Goal: Transaction & Acquisition: Obtain resource

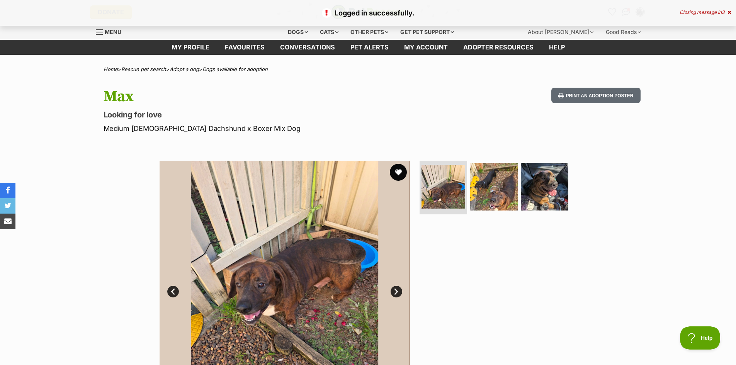
click at [400, 175] on button "favourite" at bounding box center [398, 172] width 17 height 17
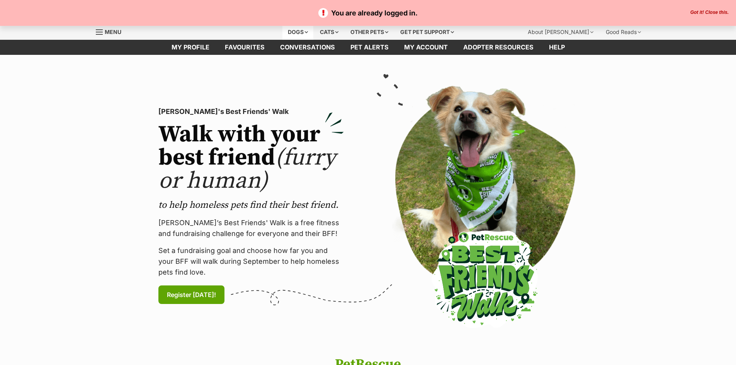
click at [294, 34] on div "Dogs" at bounding box center [297, 31] width 31 height 15
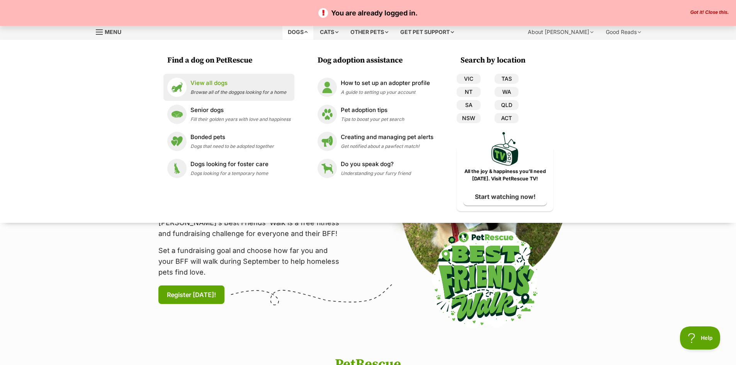
click at [205, 83] on p "View all dogs" at bounding box center [238, 83] width 96 height 9
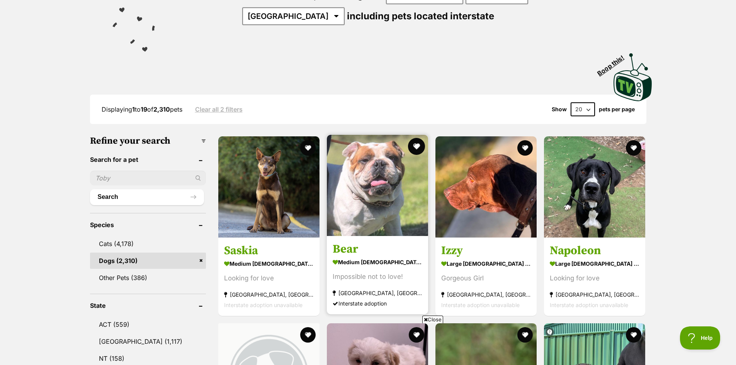
click at [420, 147] on button "favourite" at bounding box center [416, 146] width 17 height 17
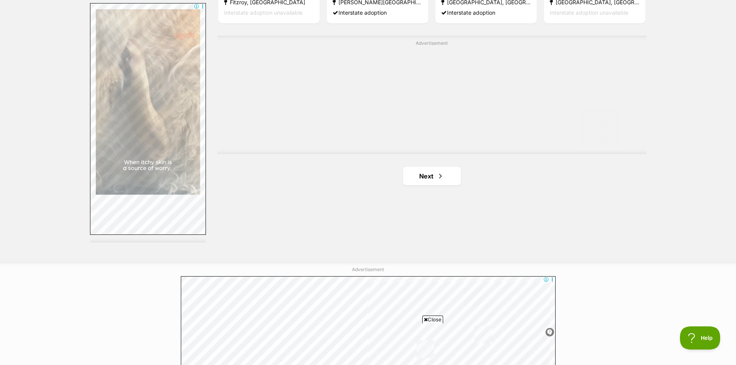
scroll to position [1390, 0]
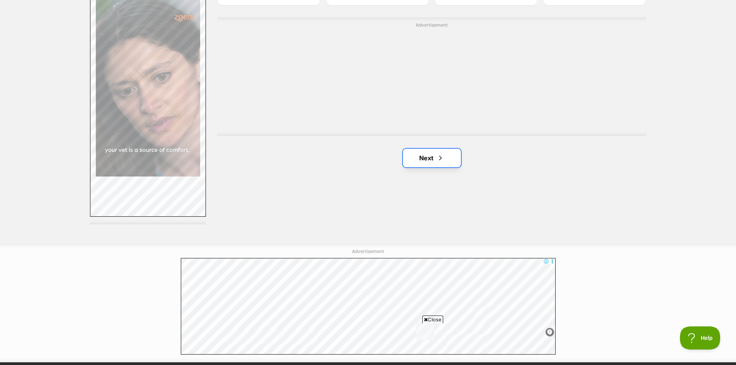
click at [426, 156] on link "Next" at bounding box center [432, 158] width 58 height 19
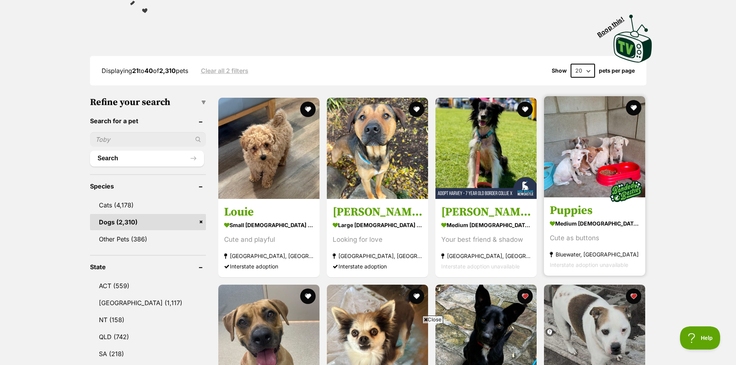
click at [603, 156] on img at bounding box center [594, 146] width 101 height 101
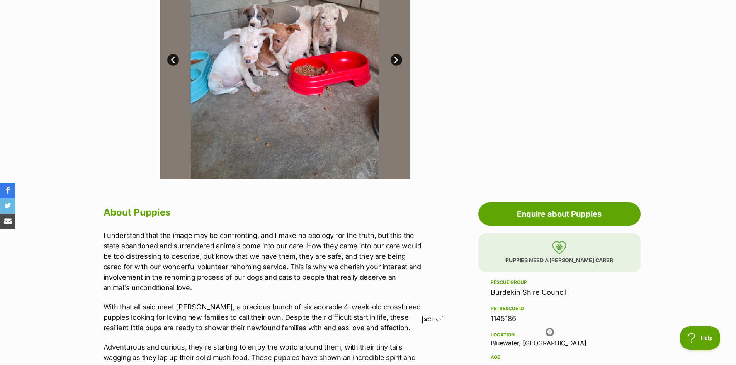
scroll to position [193, 0]
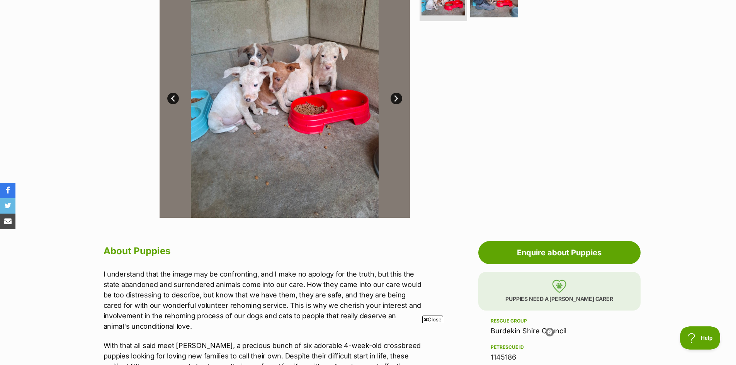
click at [397, 97] on link "Next" at bounding box center [396, 99] width 12 height 12
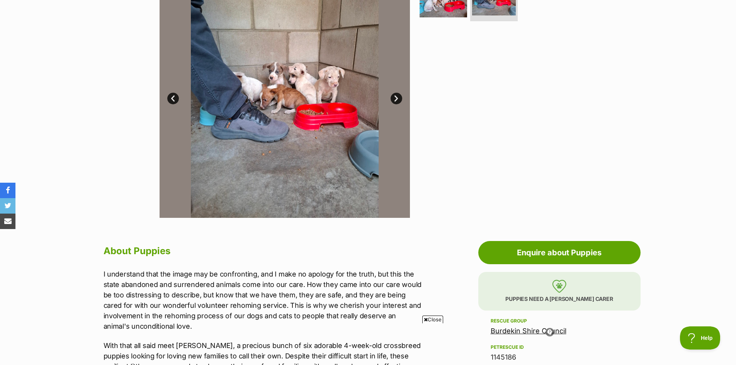
click at [397, 97] on link "Next" at bounding box center [396, 99] width 12 height 12
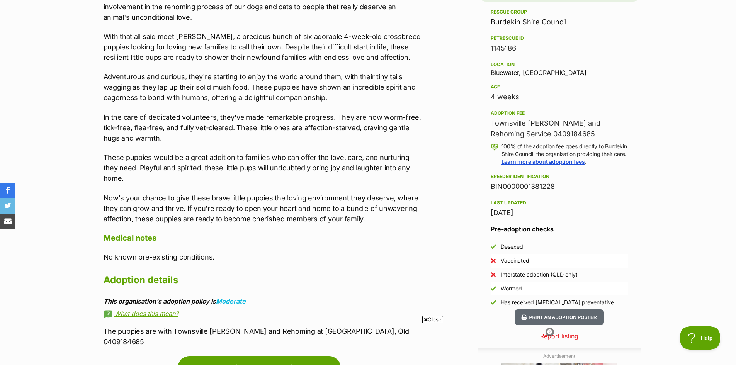
scroll to position [386, 0]
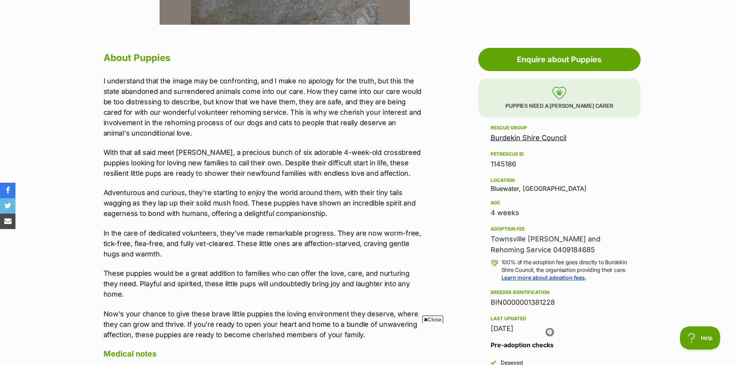
click at [526, 137] on link "Burdekin Shire Council" at bounding box center [528, 138] width 76 height 8
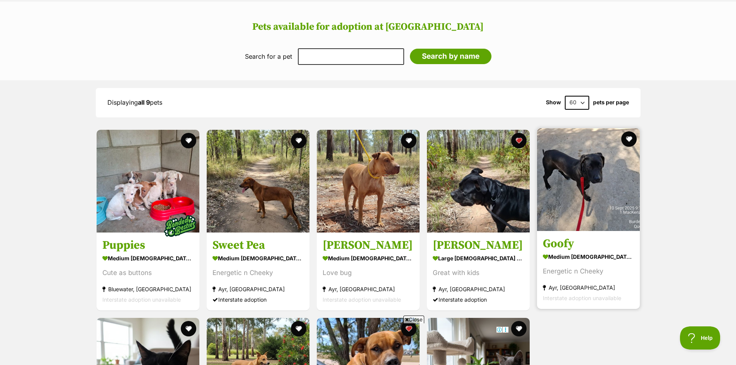
scroll to position [541, 0]
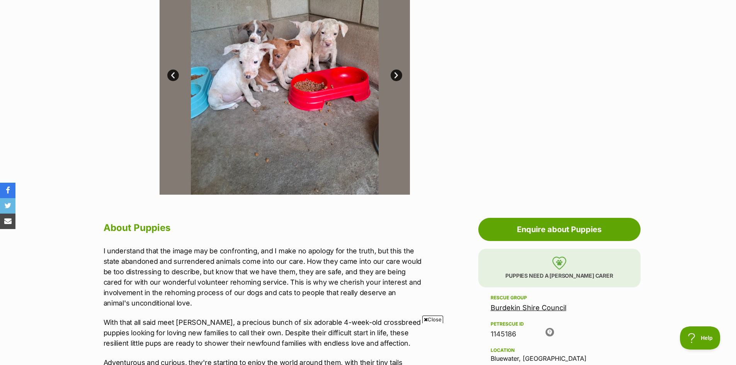
scroll to position [270, 0]
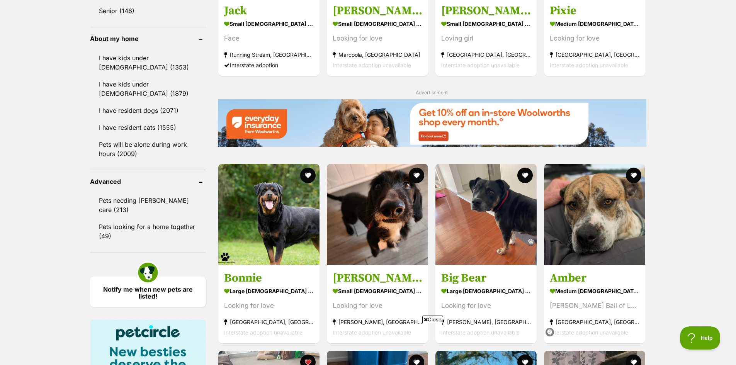
scroll to position [927, 0]
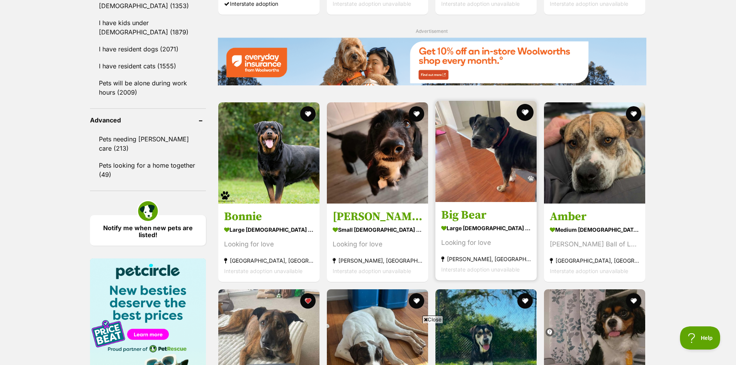
click at [522, 110] on button "favourite" at bounding box center [524, 112] width 17 height 17
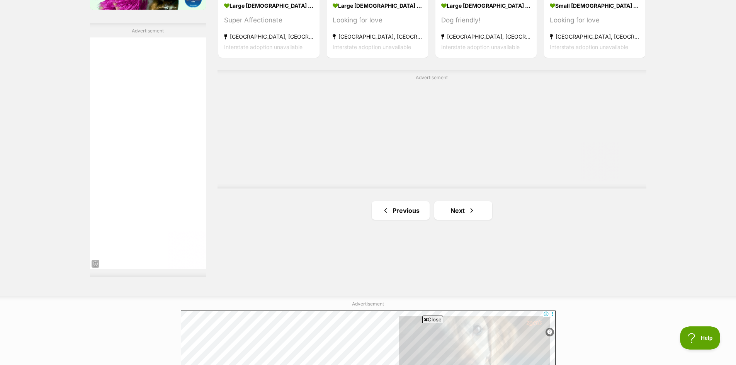
scroll to position [1351, 0]
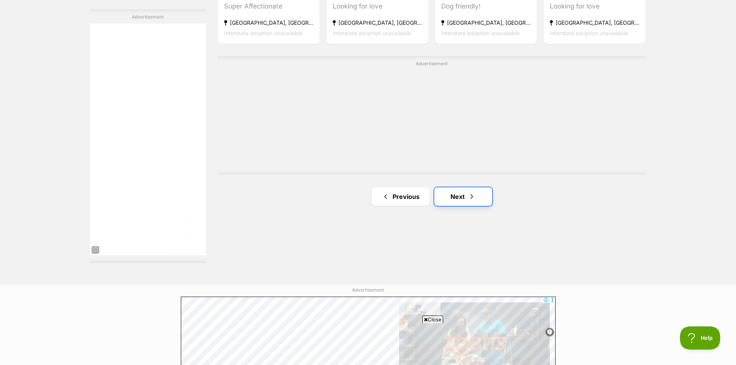
click at [459, 194] on link "Next" at bounding box center [463, 196] width 58 height 19
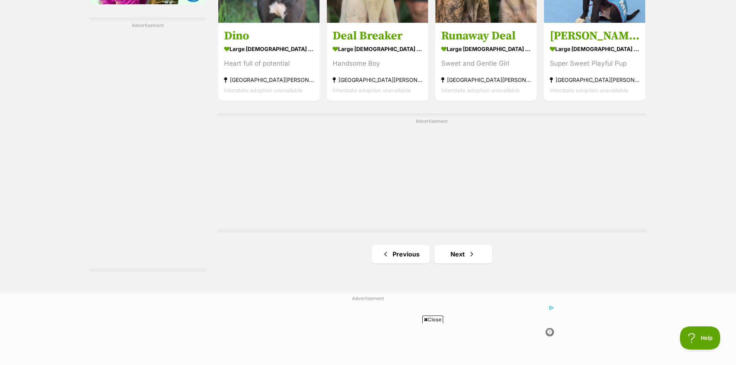
scroll to position [1351, 0]
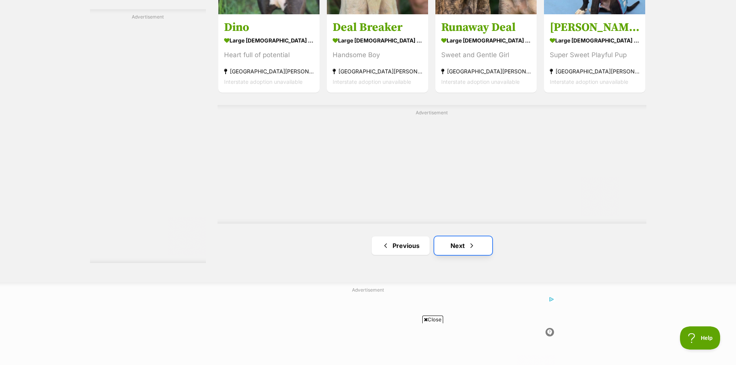
click at [459, 245] on link "Next" at bounding box center [463, 245] width 58 height 19
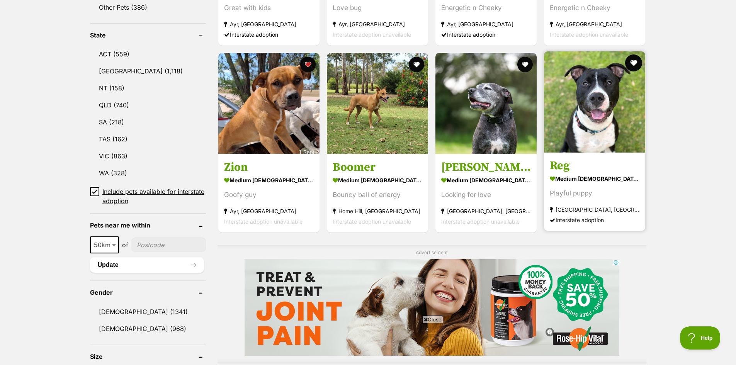
click at [631, 63] on button "favourite" at bounding box center [633, 62] width 17 height 17
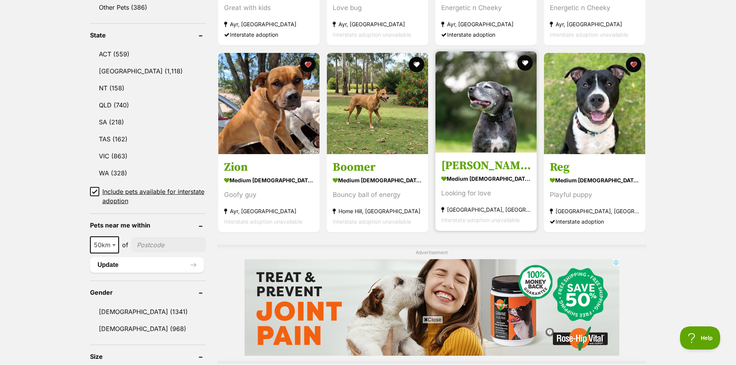
click at [498, 114] on img at bounding box center [485, 101] width 101 height 101
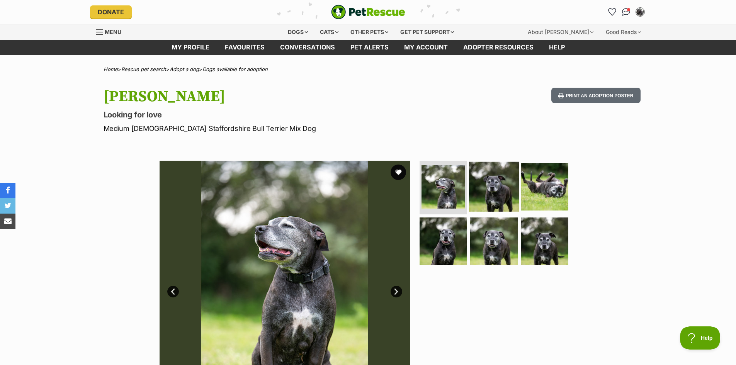
click at [490, 186] on img at bounding box center [494, 186] width 50 height 50
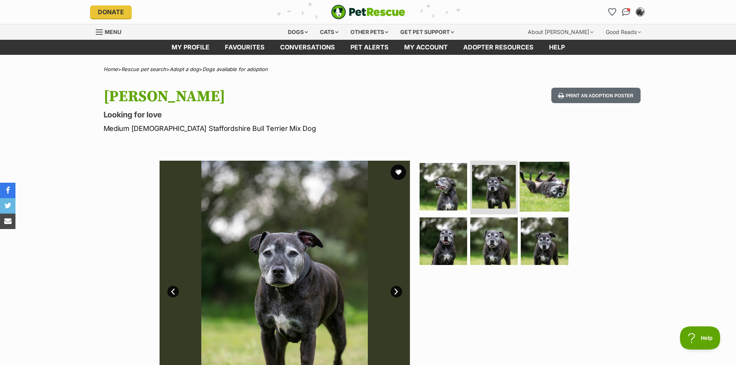
click at [537, 190] on img at bounding box center [544, 186] width 50 height 50
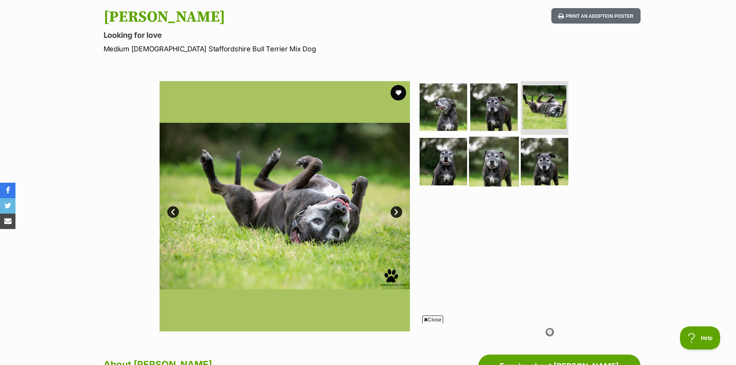
scroll to position [77, 0]
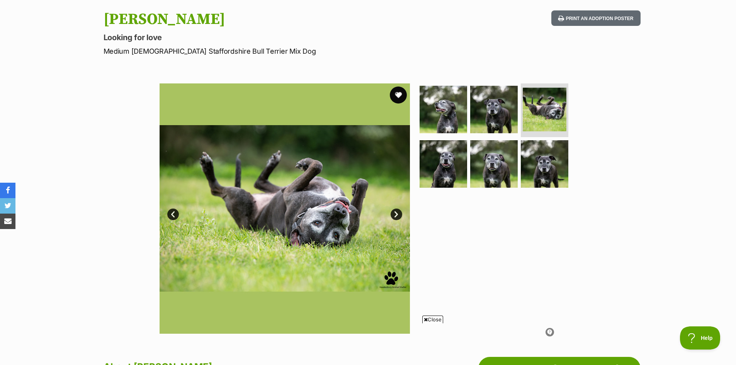
click at [397, 93] on button "favourite" at bounding box center [398, 94] width 17 height 17
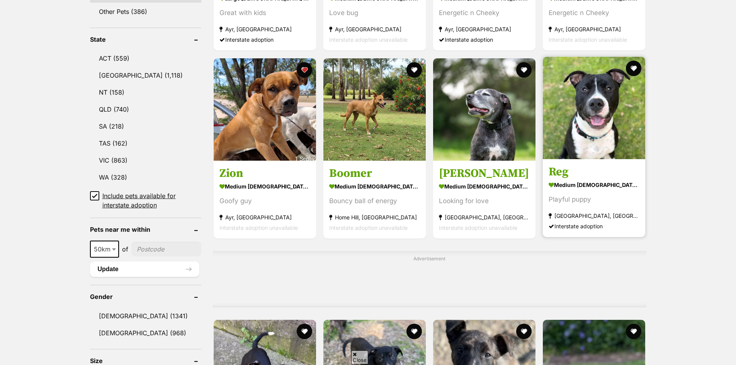
drag, startPoint x: 524, startPoint y: 64, endPoint x: 547, endPoint y: 68, distance: 23.9
click at [524, 64] on button "favourite" at bounding box center [523, 69] width 15 height 15
click at [635, 67] on button "favourite" at bounding box center [633, 68] width 17 height 17
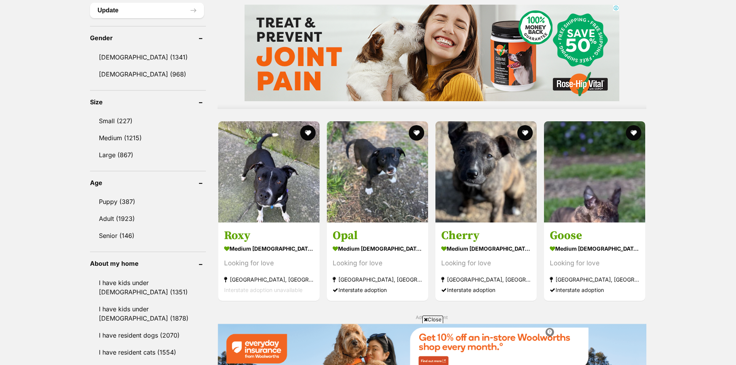
scroll to position [652, 0]
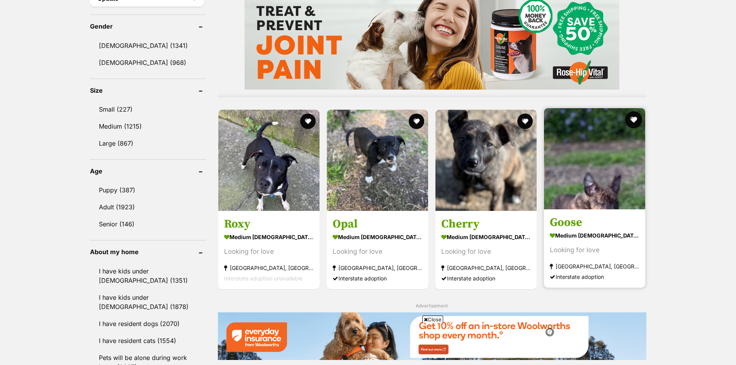
click at [636, 120] on button "favourite" at bounding box center [633, 119] width 17 height 17
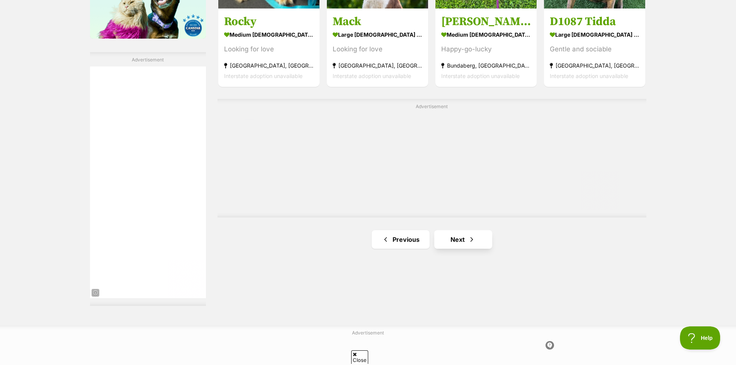
scroll to position [0, 0]
click at [455, 237] on link "Next" at bounding box center [463, 239] width 58 height 19
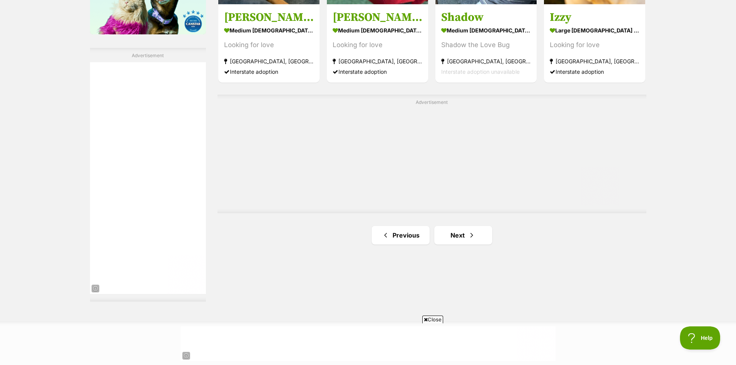
scroll to position [1467, 0]
